Goal: Find contact information: Find contact information

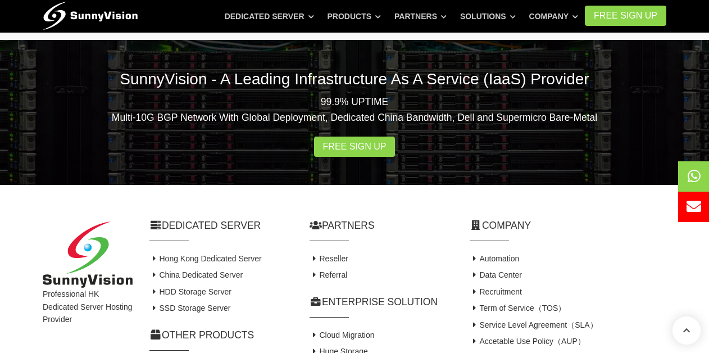
scroll to position [2249, 0]
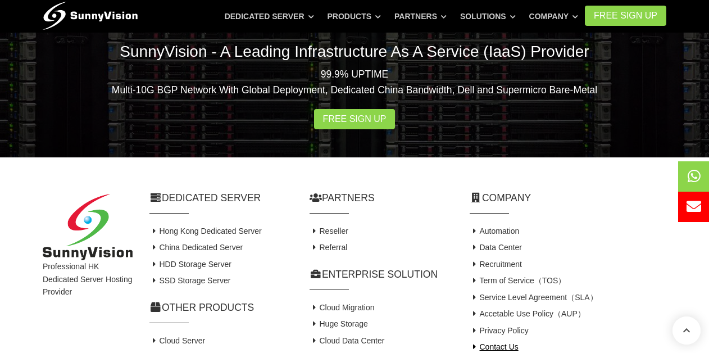
click at [510, 342] on link "Contact Us" at bounding box center [494, 346] width 49 height 9
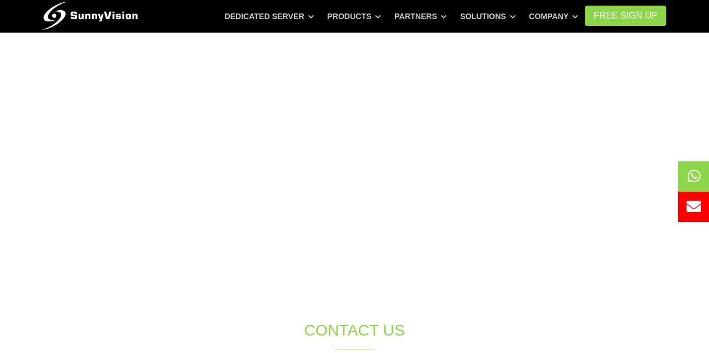
scroll to position [224, 0]
